Goal: Entertainment & Leisure: Consume media (video, audio)

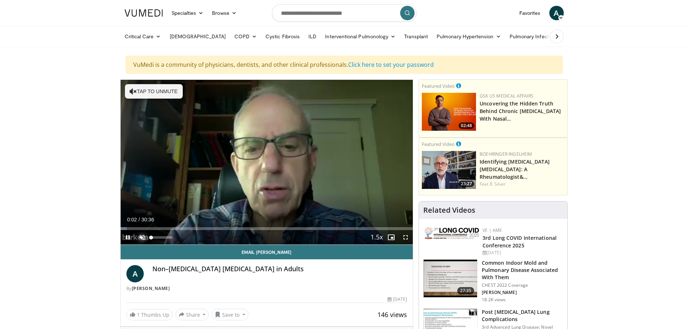
click at [140, 236] on span "Video Player" at bounding box center [142, 237] width 14 height 14
